Goal: Task Accomplishment & Management: Manage account settings

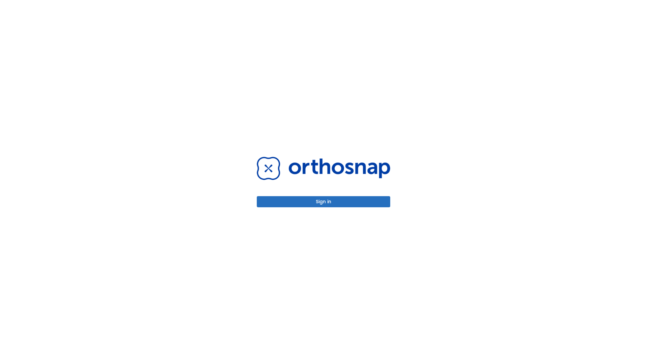
click at [323, 201] on button "Sign in" at bounding box center [323, 201] width 133 height 11
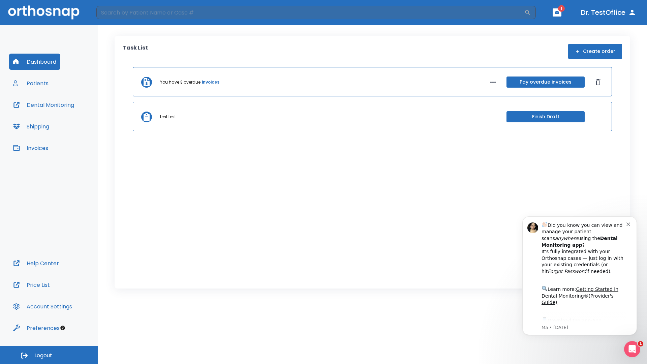
click at [49, 355] on span "Logout" at bounding box center [43, 355] width 18 height 7
